Goal: Find specific page/section: Find specific page/section

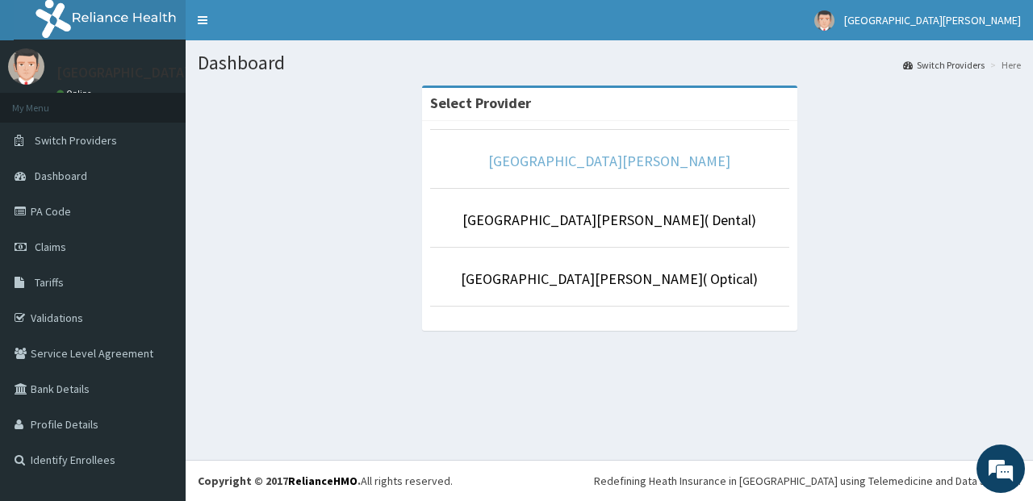
click at [590, 165] on link "[GEOGRAPHIC_DATA][PERSON_NAME]" at bounding box center [609, 161] width 242 height 19
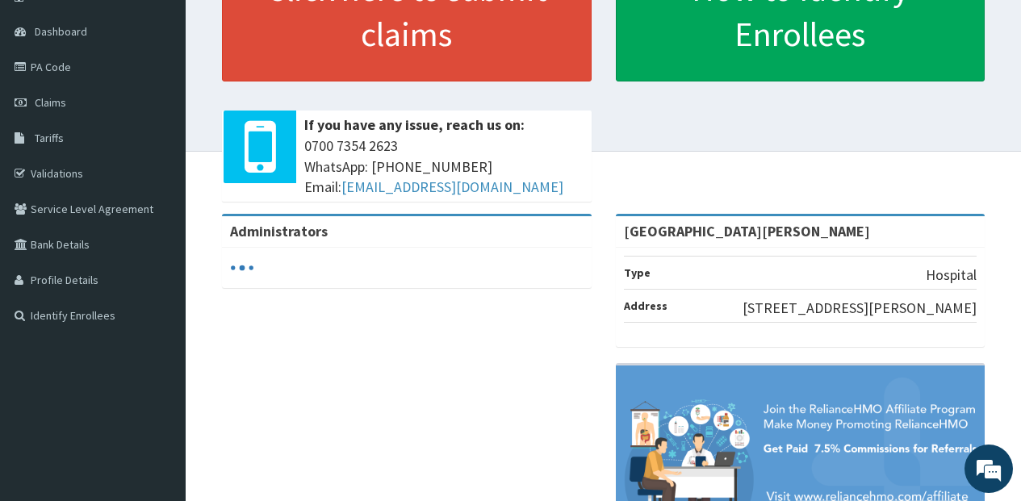
scroll to position [161, 0]
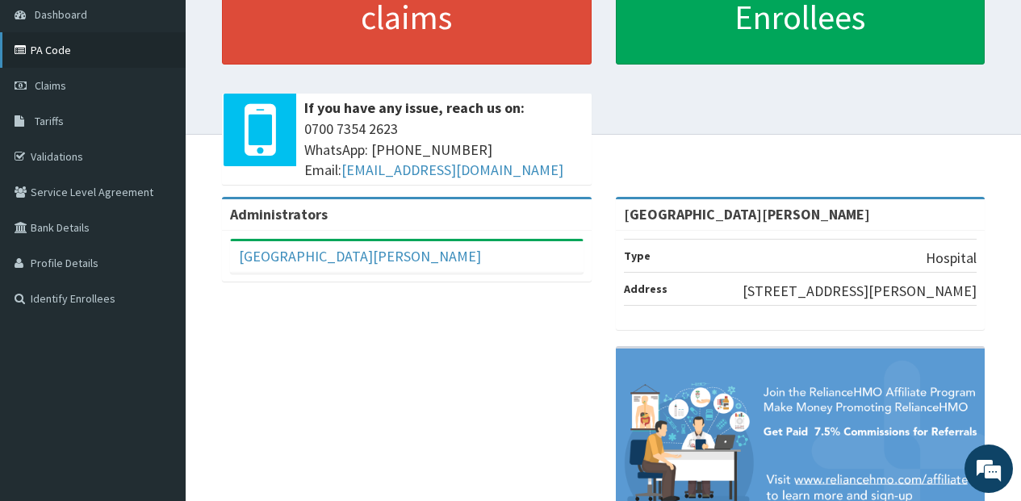
click at [98, 50] on link "PA Code" at bounding box center [93, 50] width 186 height 36
